Goal: Obtain resource: Obtain resource

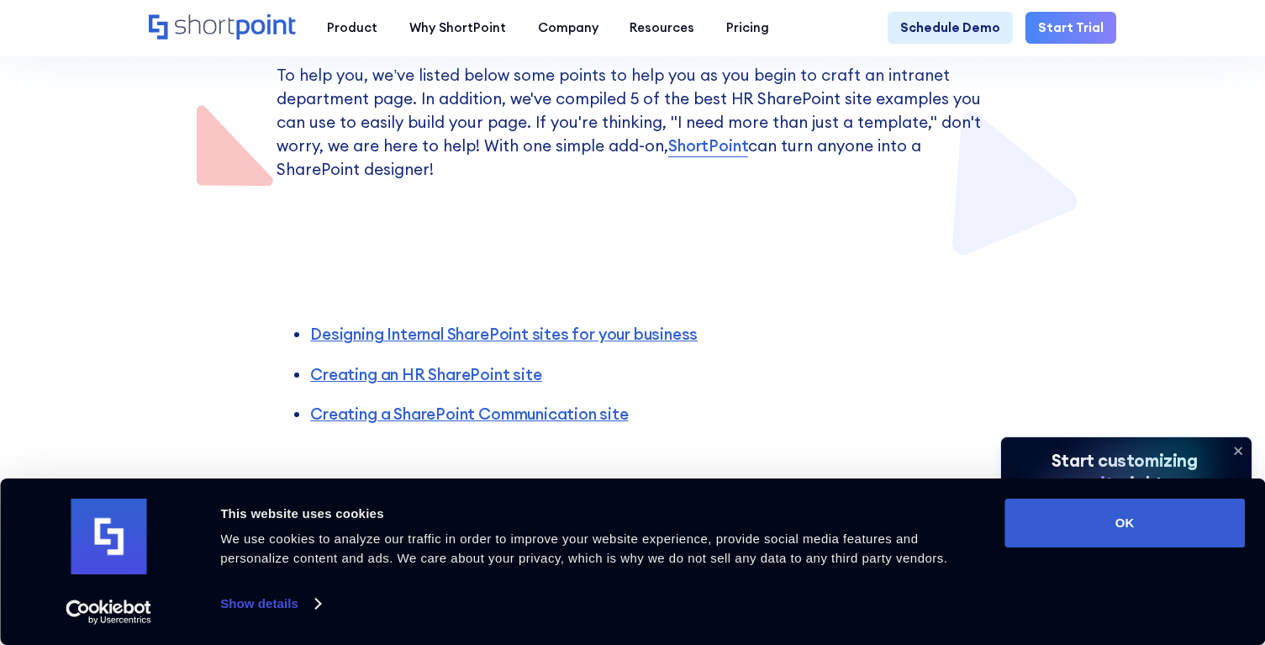
scroll to position [757, 0]
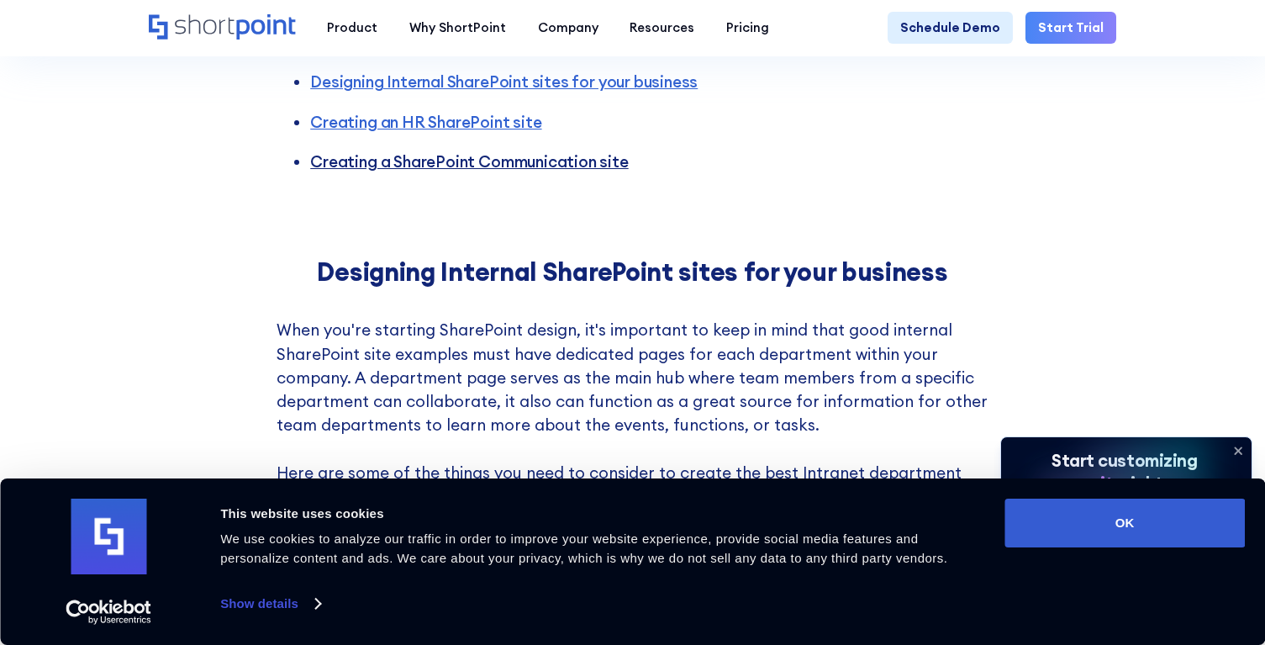
click at [331, 169] on link "Creating a SharePoint Communication site" at bounding box center [469, 161] width 318 height 20
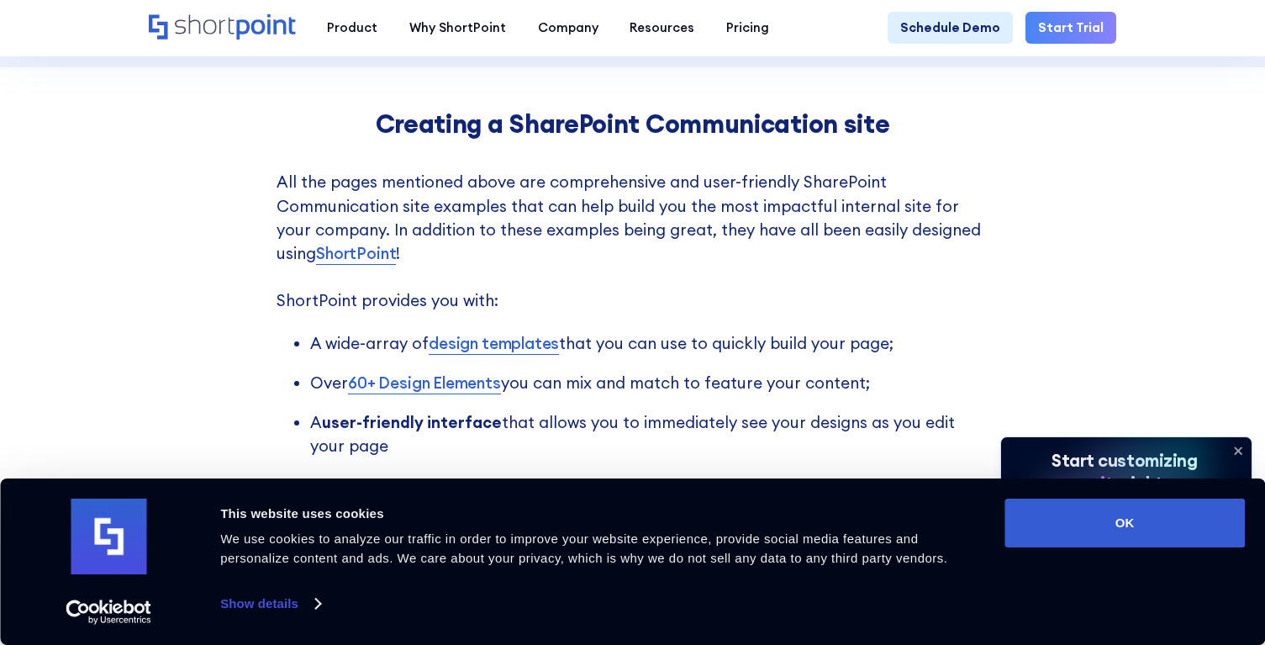
scroll to position [3491, 0]
click at [462, 354] on link "design templates" at bounding box center [494, 342] width 130 height 24
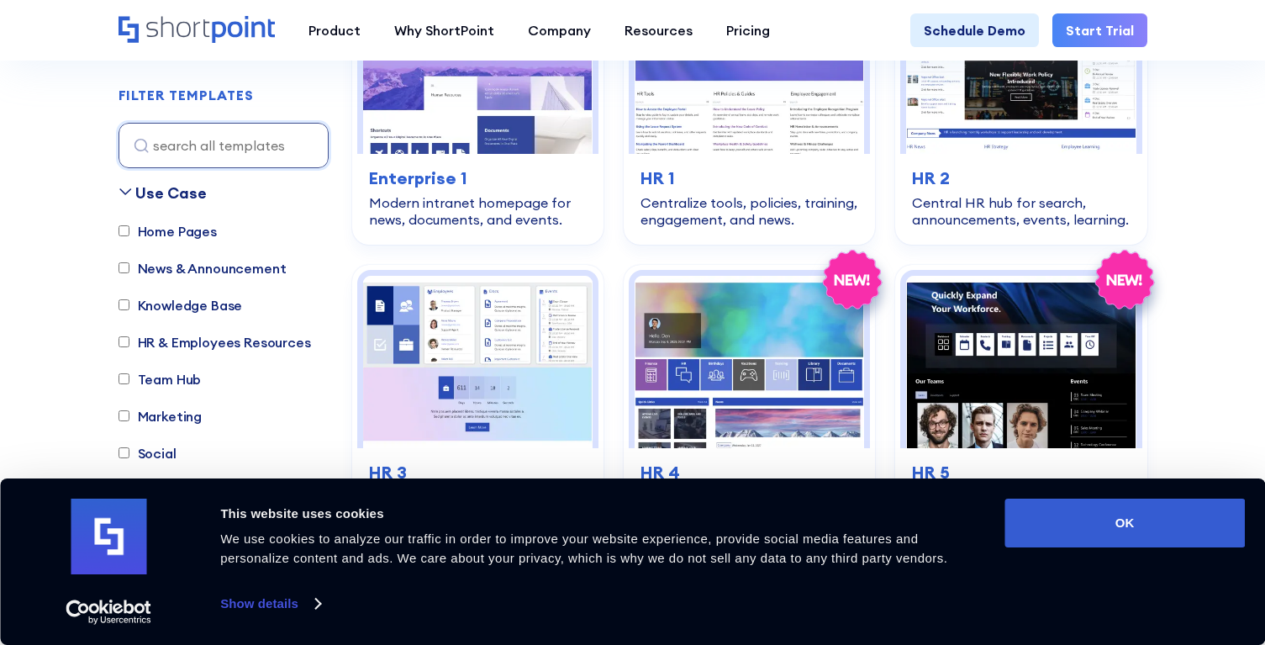
scroll to position [2102, 0]
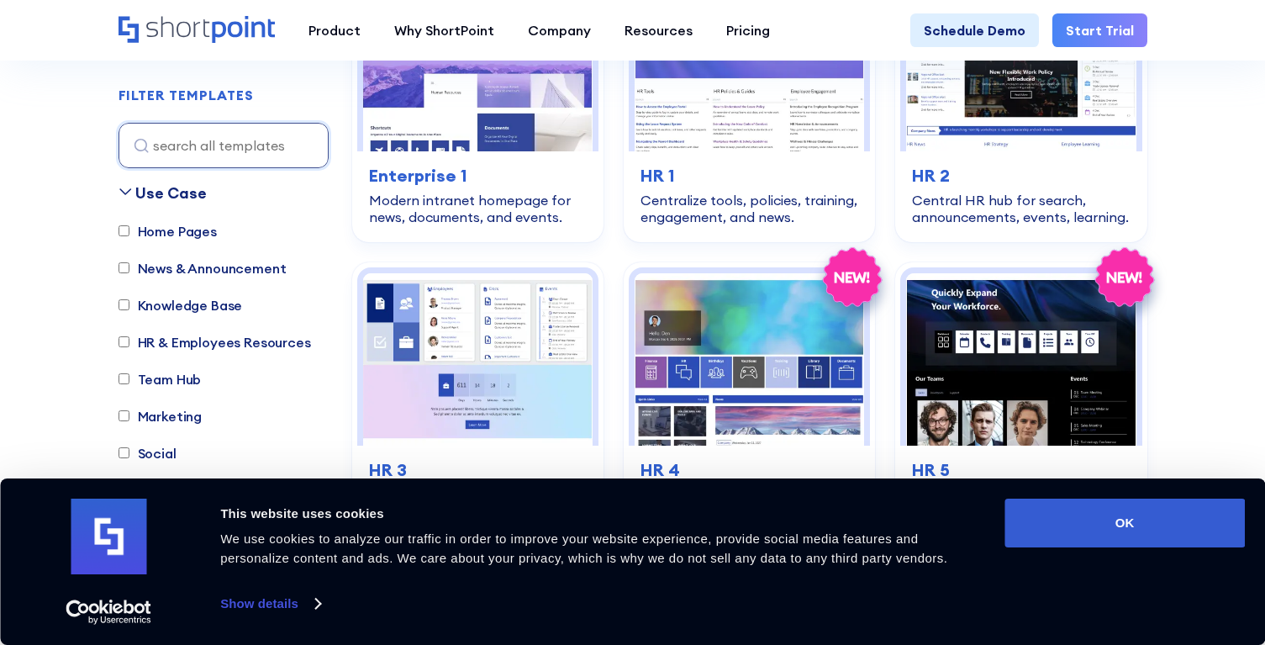
click at [497, 275] on img at bounding box center [477, 359] width 229 height 172
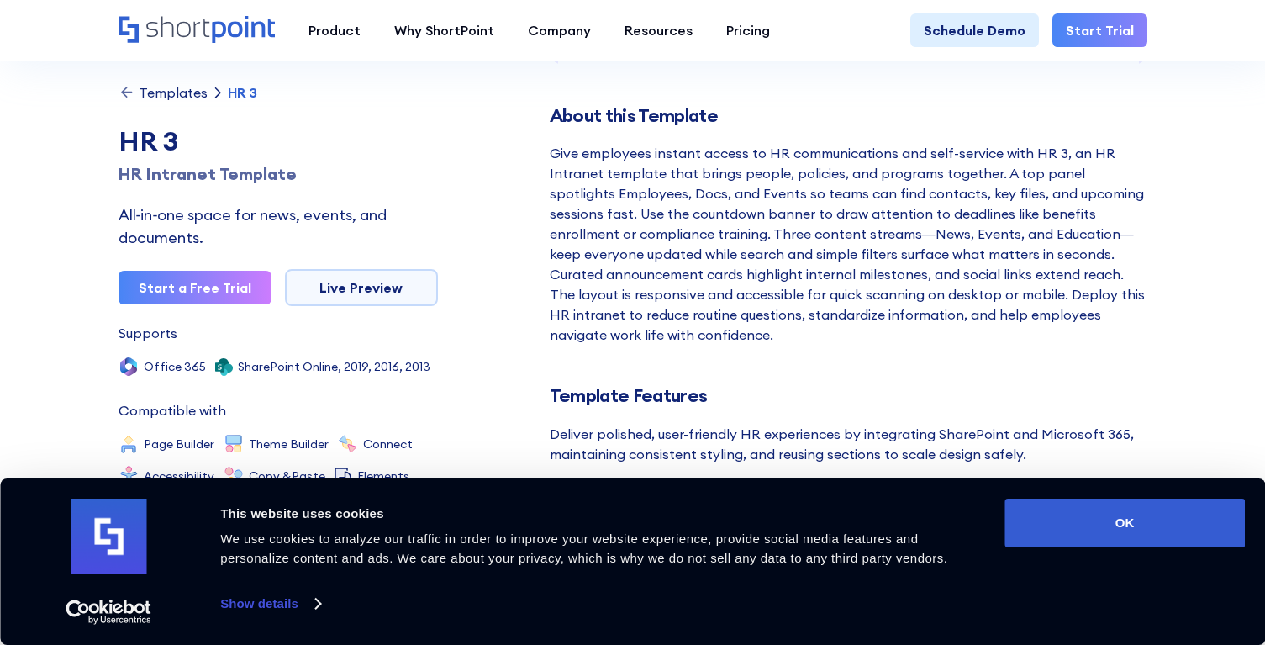
scroll to position [504, 0]
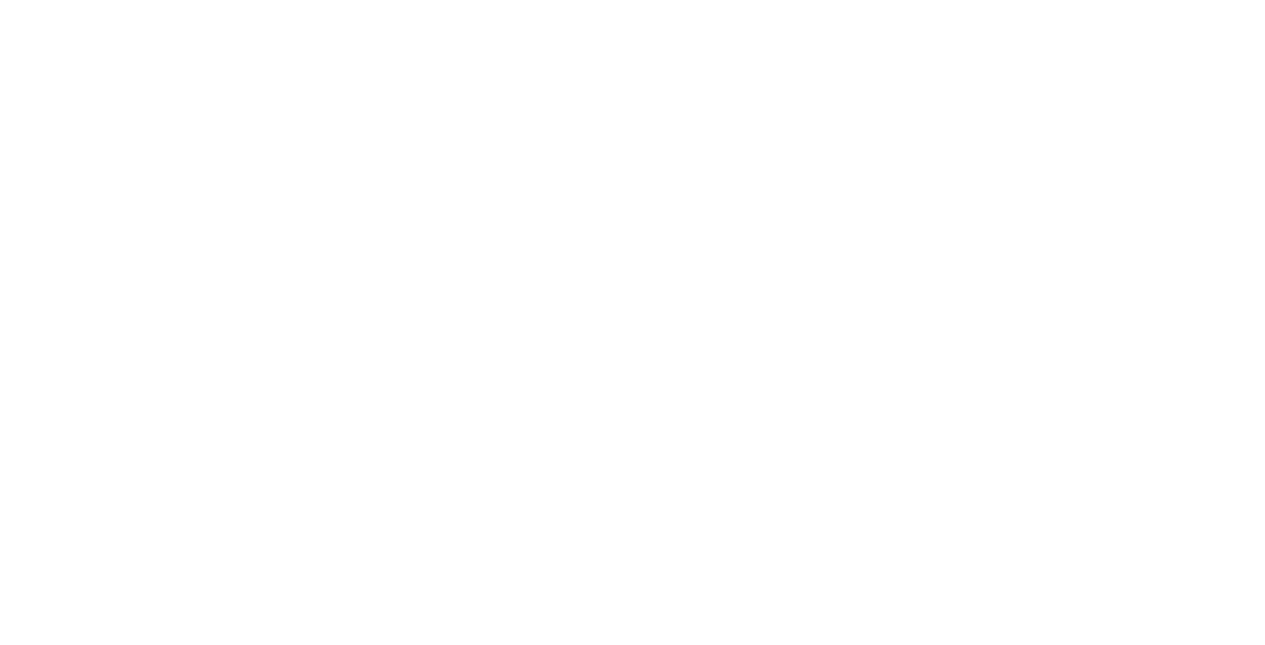
scroll to position [2102, 0]
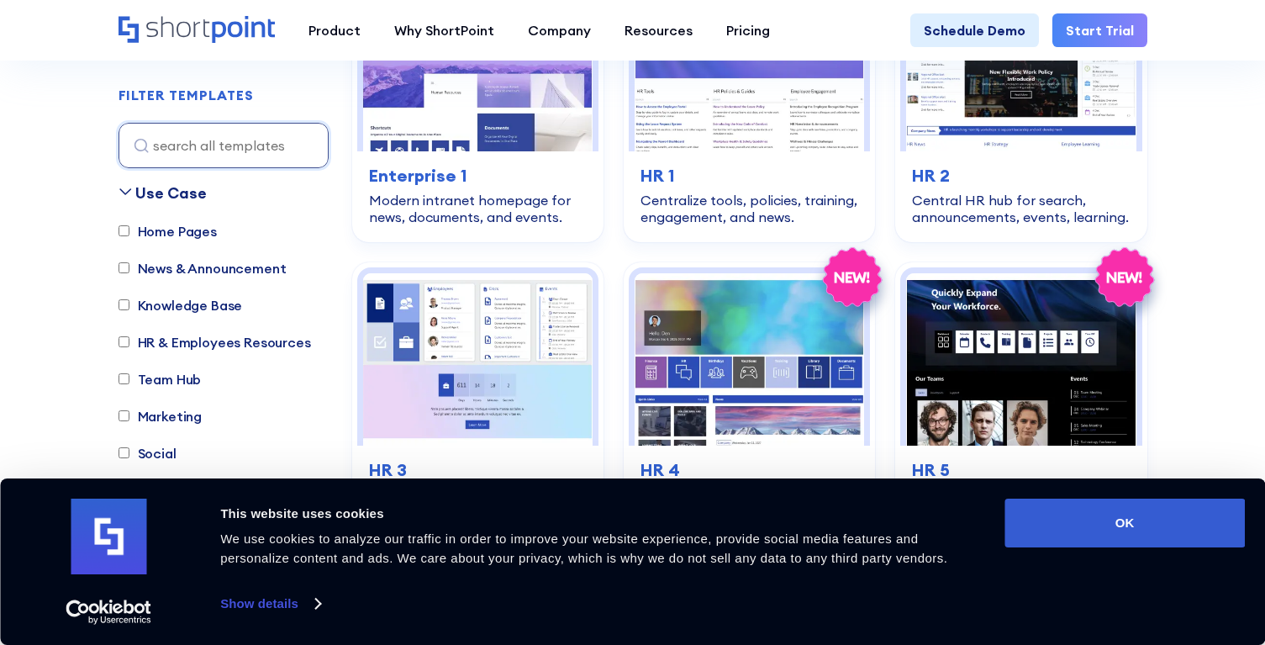
click at [178, 345] on label "HR & Employees Resources" at bounding box center [215, 342] width 193 height 20
click at [129, 345] on input "HR & Employees Resources" at bounding box center [124, 342] width 11 height 11
checkbox input "true"
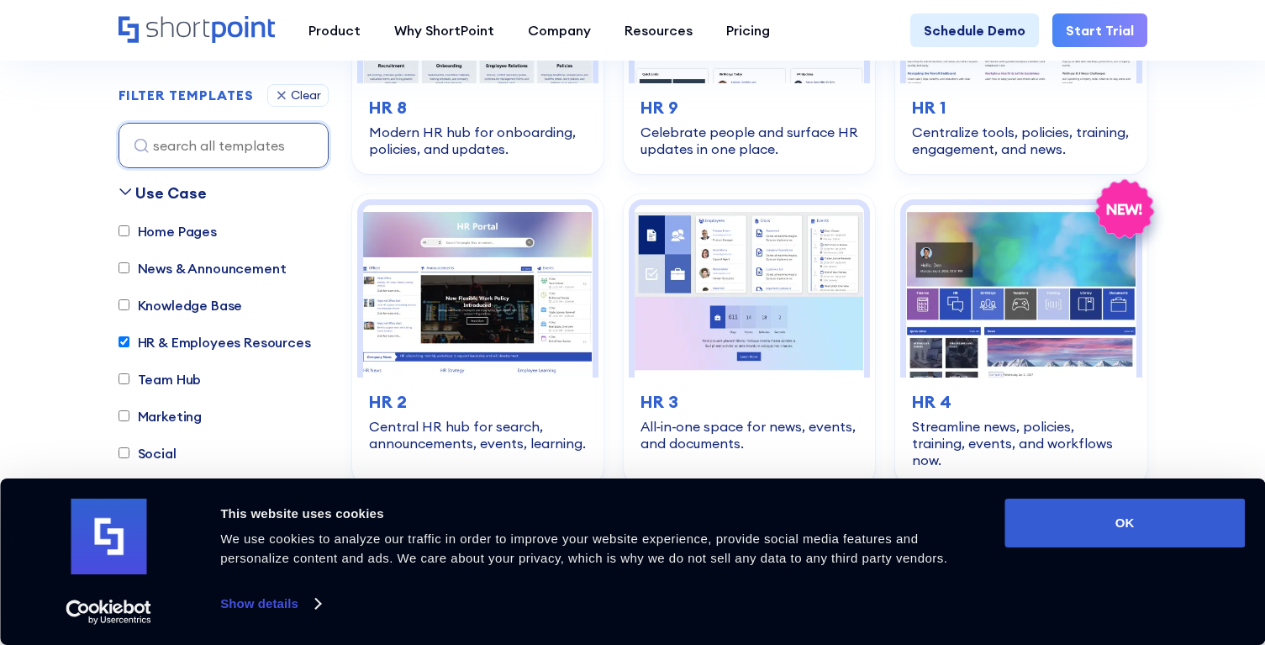
scroll to position [497, 0]
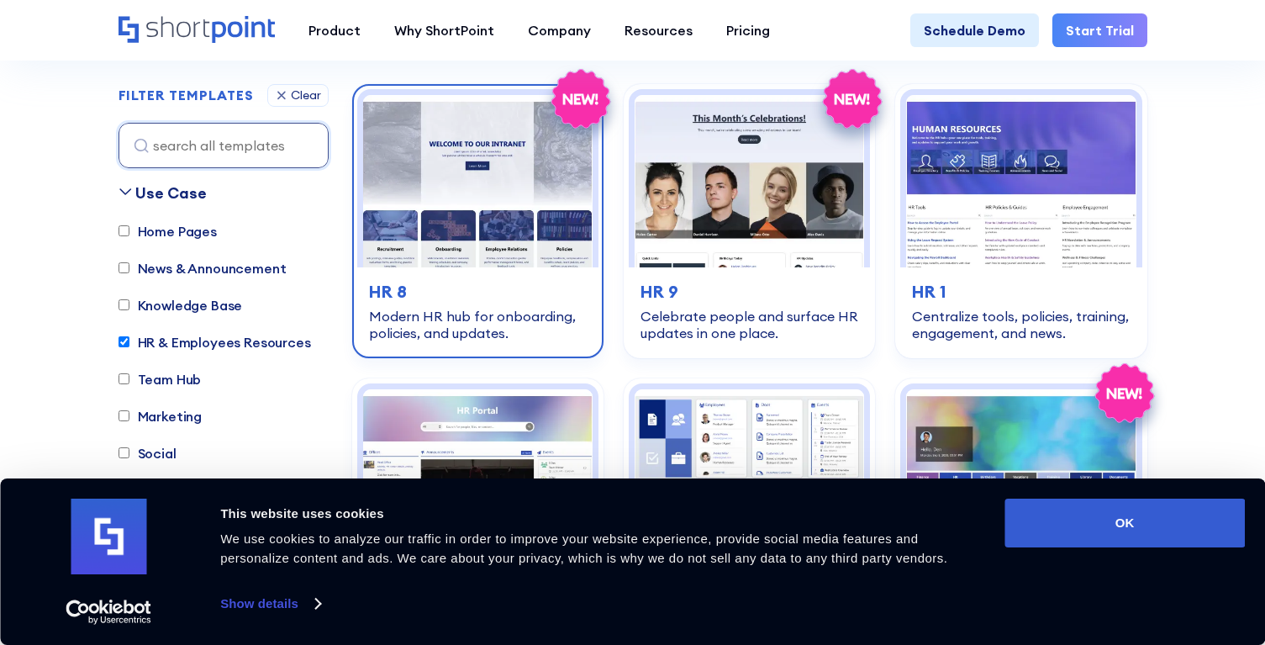
click at [504, 212] on img at bounding box center [477, 181] width 229 height 172
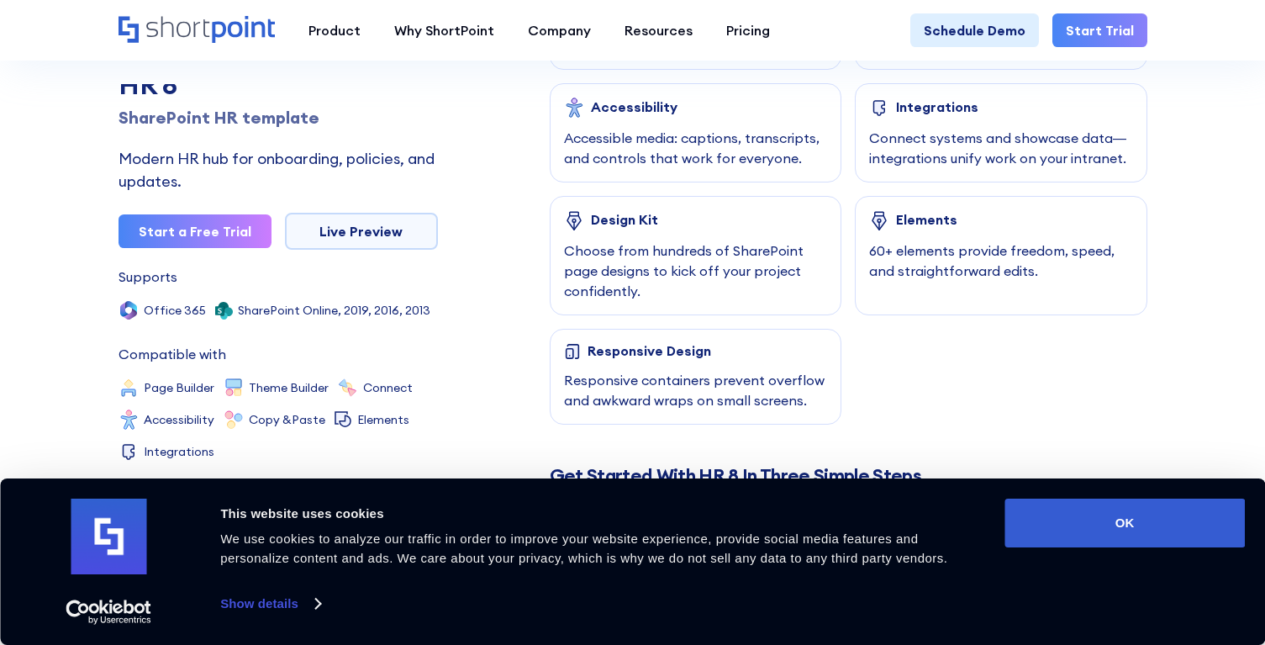
scroll to position [1093, 0]
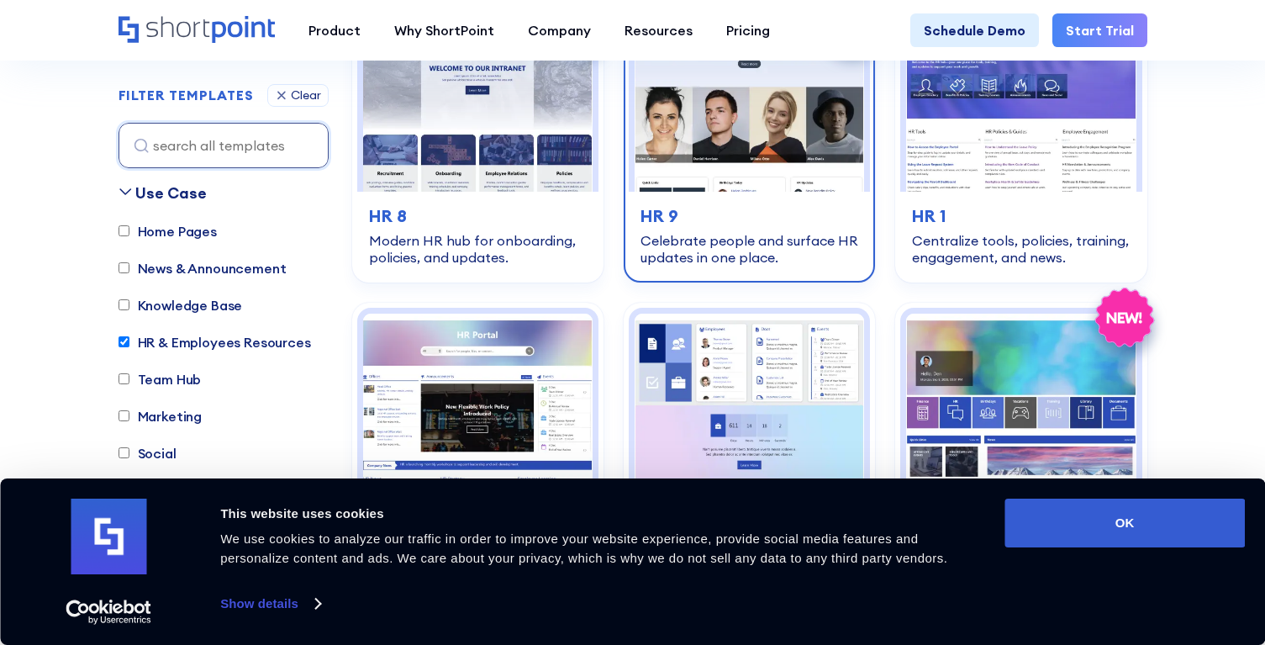
scroll to position [749, 0]
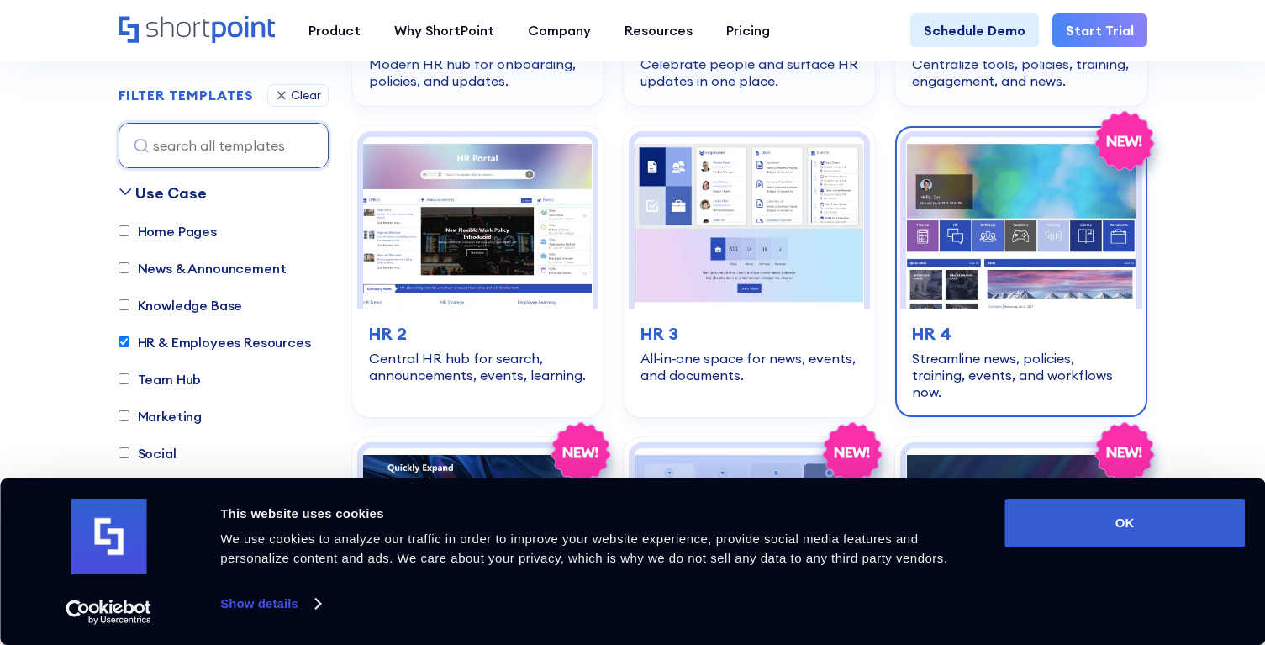
click at [1025, 194] on img at bounding box center [1020, 223] width 229 height 172
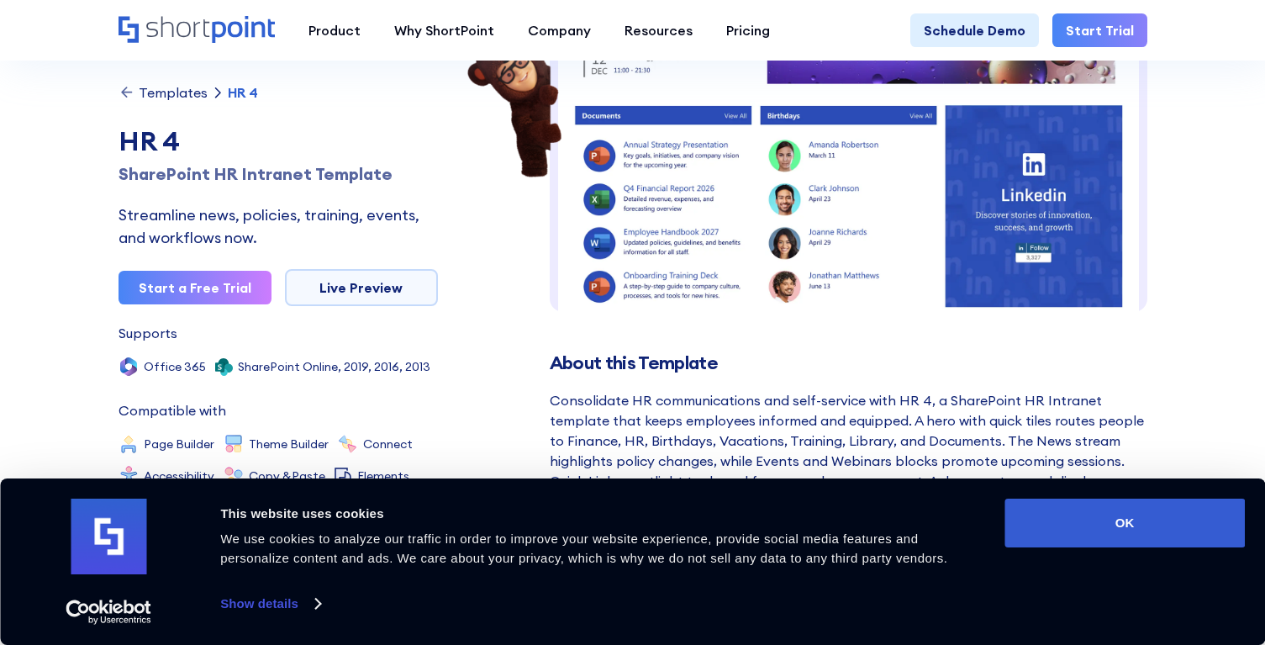
scroll to position [252, 0]
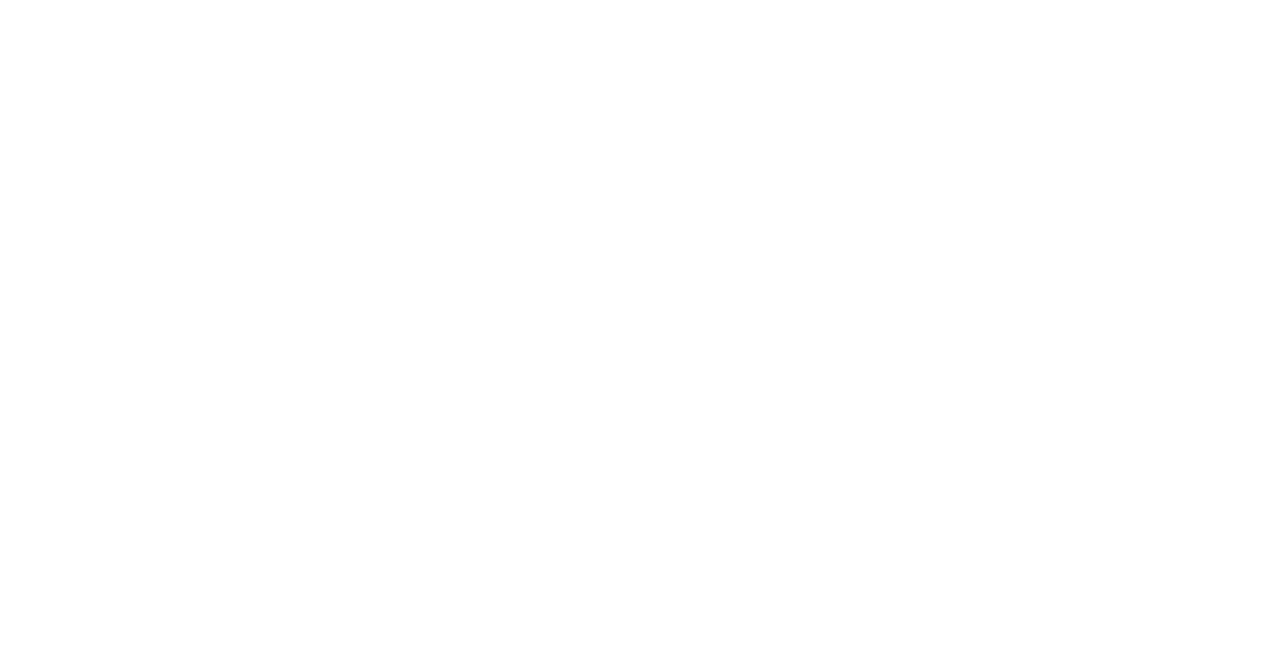
scroll to position [1113, 0]
